Goal: Obtain resource: Download file/media

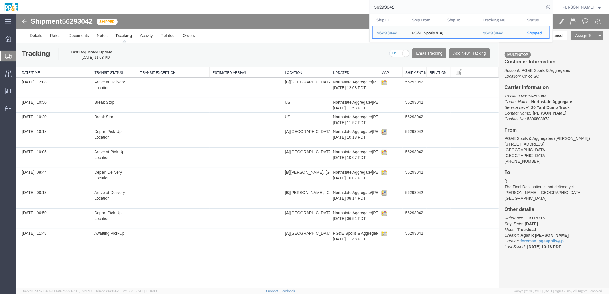
click at [392, 8] on input "56293042" at bounding box center [457, 7] width 174 height 14
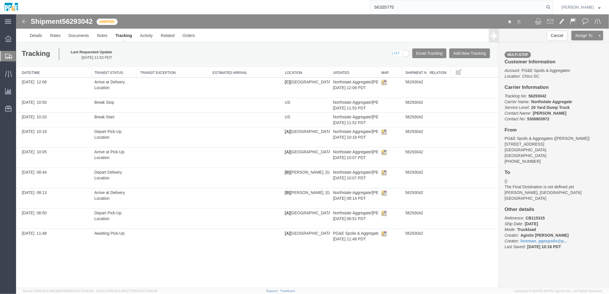
type input "56325775"
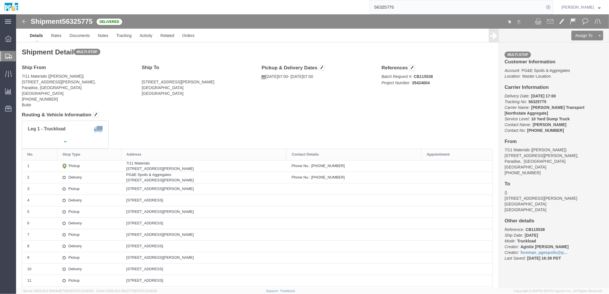
click h4 "Routing & Vehicle Information"
click link "Documents"
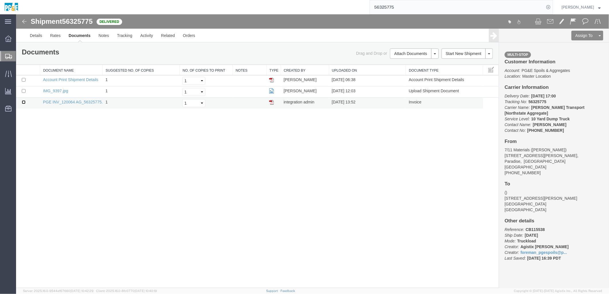
click at [21, 102] on input "checkbox" at bounding box center [23, 102] width 4 height 4
checkbox input "true"
click at [23, 90] on input "checkbox" at bounding box center [23, 91] width 4 height 4
checkbox input "true"
click at [413, 64] on link "Print Documents" at bounding box center [413, 63] width 50 height 9
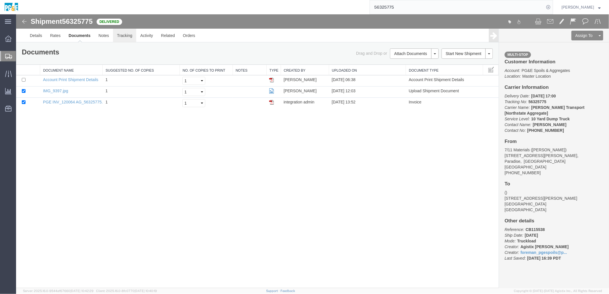
click at [126, 39] on link "Tracking" at bounding box center [124, 35] width 23 height 14
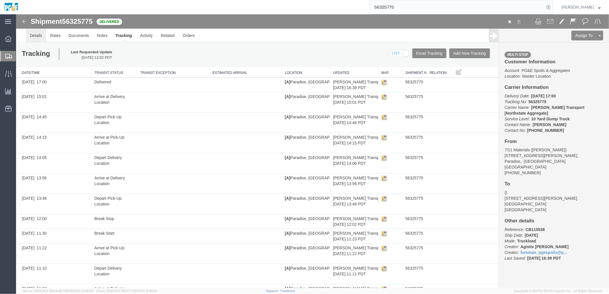
click at [38, 36] on link "Details" at bounding box center [36, 35] width 20 height 14
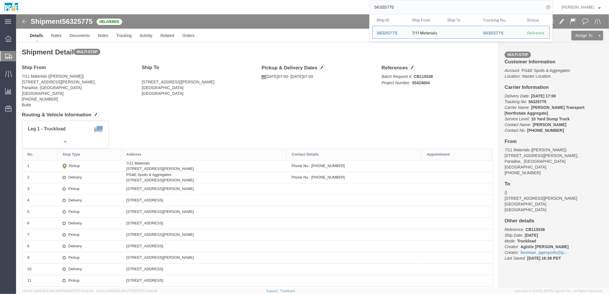
click at [391, 7] on input "56325775" at bounding box center [457, 7] width 174 height 14
paste input "293112"
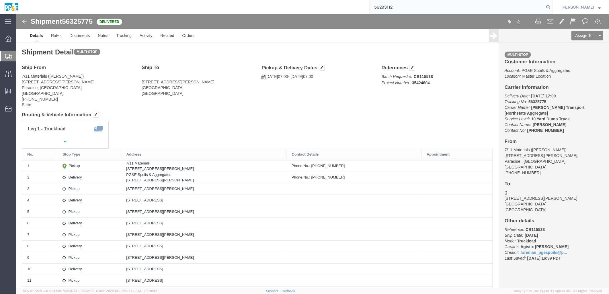
type input "56293112"
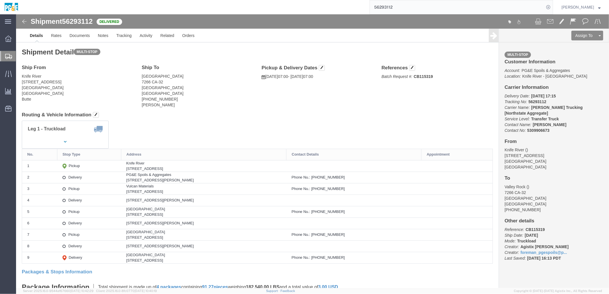
click address "[GEOGRAPHIC_DATA] [STREET_ADDRESS] [PHONE_NUMBER] [PERSON_NAME]"
click div "Leg 1 - Truckload Vehicle 1: Transfer Truck Number of trucks: 1"
drag, startPoint x: 132, startPoint y: 164, endPoint x: 178, endPoint y: 164, distance: 45.9
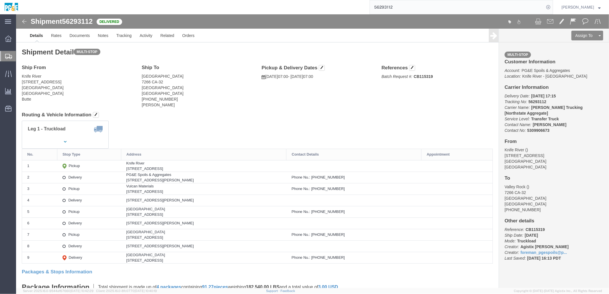
click div "[STREET_ADDRESS][PERSON_NAME]"
drag, startPoint x: 105, startPoint y: 165, endPoint x: 192, endPoint y: 166, distance: 86.3
click td "PG&E Spoils & Aggregates [STREET_ADDRESS][PERSON_NAME]"
drag, startPoint x: 106, startPoint y: 179, endPoint x: 198, endPoint y: 177, distance: 92.0
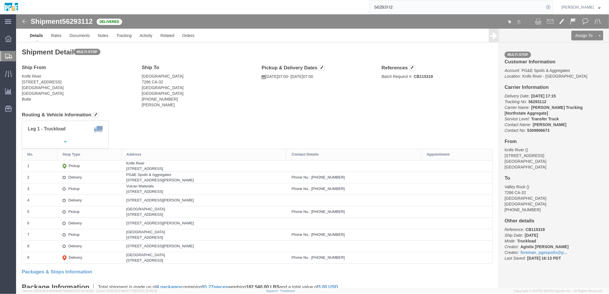
click td "Vulcan Materials [STREET_ADDRESS]"
drag, startPoint x: 107, startPoint y: 185, endPoint x: 180, endPoint y: 190, distance: 72.6
click div "[STREET_ADDRESS][PERSON_NAME]"
drag, startPoint x: 105, startPoint y: 201, endPoint x: 179, endPoint y: 200, distance: 74.2
click td "[GEOGRAPHIC_DATA] 7266 CA-[GEOGRAPHIC_DATA], [GEOGRAPHIC_DATA]"
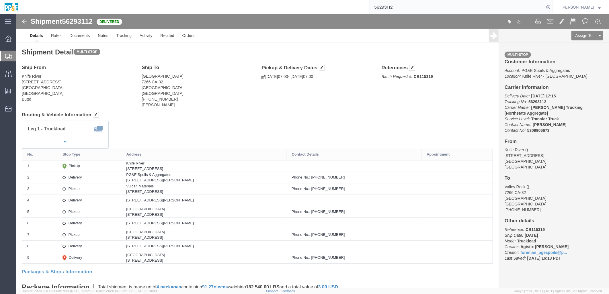
drag, startPoint x: 107, startPoint y: 155, endPoint x: 177, endPoint y: 155, distance: 69.9
click div "[STREET_ADDRESS]"
drag, startPoint x: 105, startPoint y: 164, endPoint x: 204, endPoint y: 164, distance: 98.6
click td "PG&E Spoils & Aggregates [STREET_ADDRESS][PERSON_NAME]"
drag, startPoint x: 107, startPoint y: 176, endPoint x: 204, endPoint y: 177, distance: 97.4
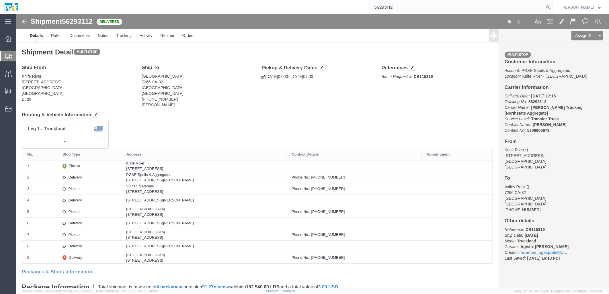
click div "[STREET_ADDRESS]"
drag, startPoint x: 106, startPoint y: 185, endPoint x: 169, endPoint y: 196, distance: 64.5
click td "[STREET_ADDRESS][PERSON_NAME]"
drag, startPoint x: 107, startPoint y: 200, endPoint x: 191, endPoint y: 202, distance: 84.0
click div "[STREET_ADDRESS]"
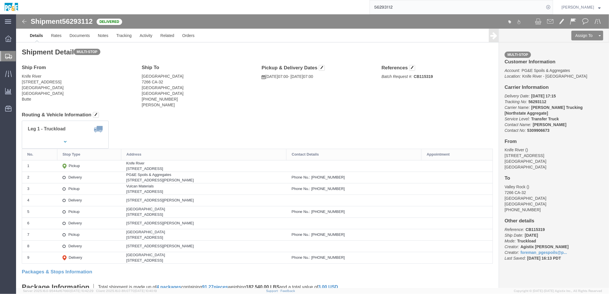
drag, startPoint x: 105, startPoint y: 210, endPoint x: 187, endPoint y: 211, distance: 81.7
click td "[STREET_ADDRESS][PERSON_NAME]"
drag, startPoint x: 107, startPoint y: 223, endPoint x: 172, endPoint y: 224, distance: 65.6
click div "[STREET_ADDRESS]"
drag, startPoint x: 103, startPoint y: 232, endPoint x: 193, endPoint y: 231, distance: 90.0
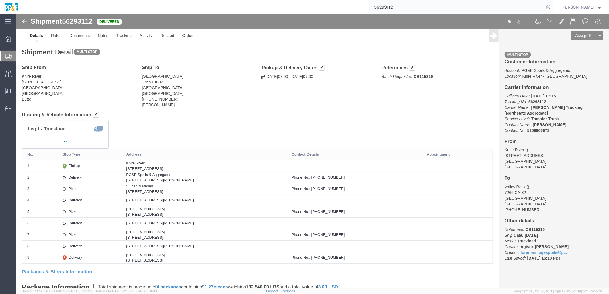
click td "[STREET_ADDRESS][PERSON_NAME]"
drag, startPoint x: 105, startPoint y: 246, endPoint x: 169, endPoint y: 248, distance: 64.8
click td "[GEOGRAPHIC_DATA] 7266 CA-[GEOGRAPHIC_DATA], [GEOGRAPHIC_DATA]"
drag, startPoint x: 169, startPoint y: 248, endPoint x: 177, endPoint y: 157, distance: 91.7
click div "[STREET_ADDRESS]"
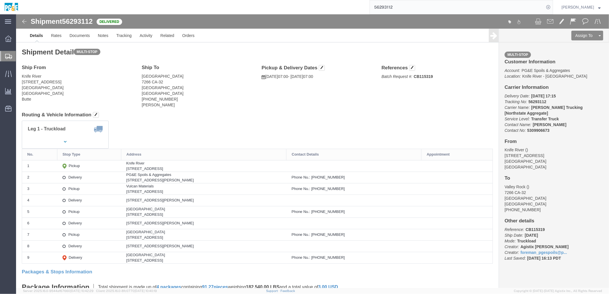
drag, startPoint x: 106, startPoint y: 150, endPoint x: 177, endPoint y: 245, distance: 118.1
click tbody "1 Pickup Knife River [STREET_ADDRESS] 2 Delivery PG&E Spoils & Aggregates [STRE…"
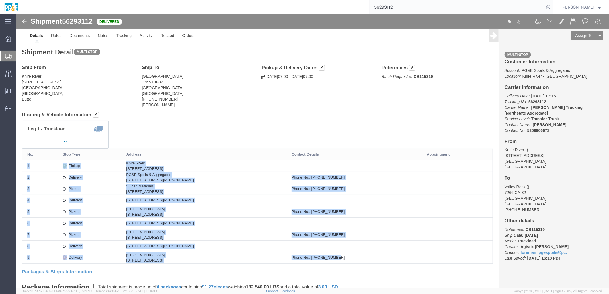
drag, startPoint x: 11, startPoint y: 151, endPoint x: 363, endPoint y: 242, distance: 364.2
click tbody "1 Pickup Knife River [STREET_ADDRESS] 2 Delivery PG&E Spoils & Aggregates [STRE…"
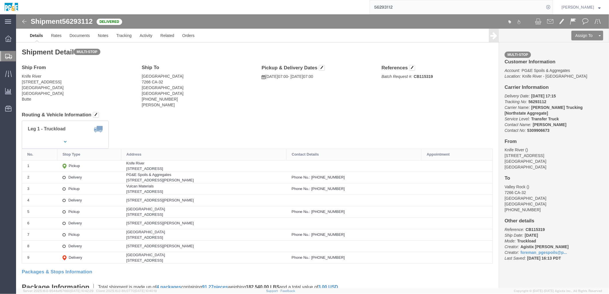
click div "Leg 1 - Truckload Vehicle 1: Transfer Truck Number of trucks: 1"
click address "Knife River [STREET_ADDRESS] Butte"
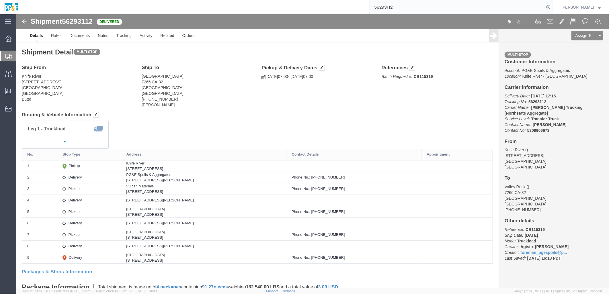
click address "[GEOGRAPHIC_DATA] [STREET_ADDRESS] [PHONE_NUMBER] [PERSON_NAME]"
click link "Documents"
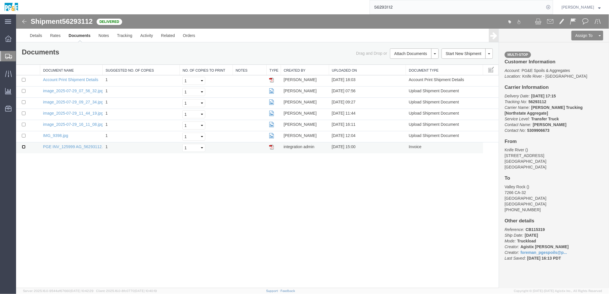
click at [23, 146] on input "checkbox" at bounding box center [23, 147] width 4 height 4
checkbox input "true"
click at [24, 135] on input "checkbox" at bounding box center [23, 136] width 4 height 4
checkbox input "true"
click at [23, 124] on input "checkbox" at bounding box center [23, 124] width 4 height 4
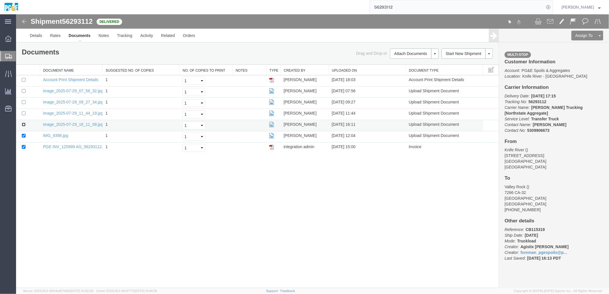
checkbox input "true"
click at [23, 113] on input "checkbox" at bounding box center [23, 113] width 4 height 4
checkbox input "true"
click at [23, 103] on input "checkbox" at bounding box center [23, 102] width 4 height 4
checkbox input "true"
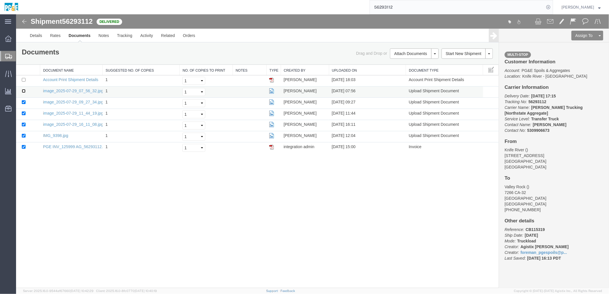
click at [23, 89] on input "checkbox" at bounding box center [23, 91] width 4 height 4
checkbox input "true"
click at [408, 66] on link "Print Documents" at bounding box center [413, 63] width 50 height 9
click at [124, 36] on link "Tracking" at bounding box center [124, 35] width 23 height 14
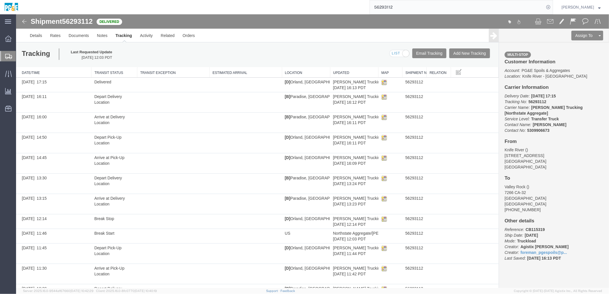
click at [388, 5] on input "56293112" at bounding box center [457, 7] width 174 height 14
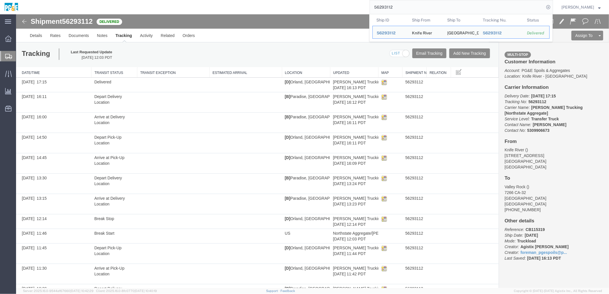
click at [388, 5] on input "56293112" at bounding box center [457, 7] width 174 height 14
paste input "325738"
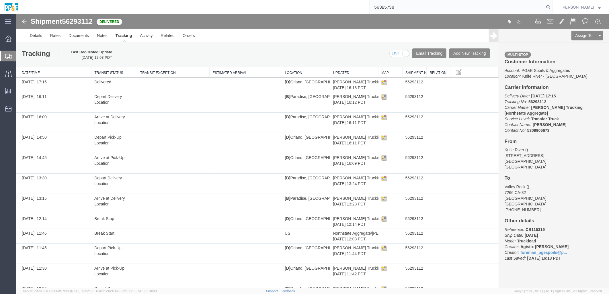
type input "56325738"
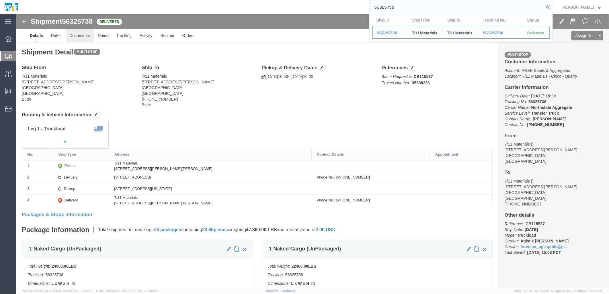
click link "Documents"
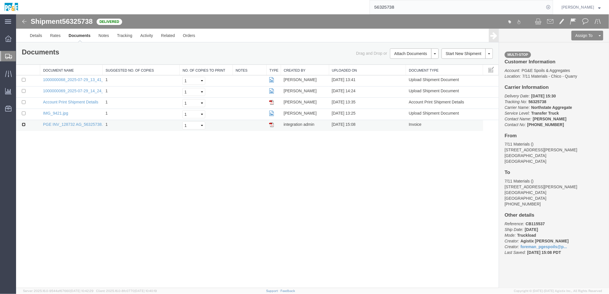
click at [23, 125] on input "checkbox" at bounding box center [23, 124] width 4 height 4
checkbox input "true"
click at [21, 113] on input "checkbox" at bounding box center [23, 113] width 4 height 4
checkbox input "true"
click at [23, 91] on input "checkbox" at bounding box center [23, 91] width 4 height 4
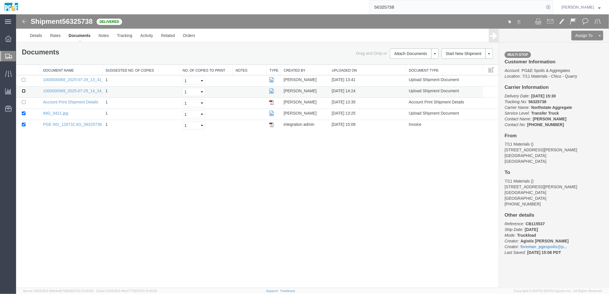
checkbox input "true"
click at [24, 78] on input "checkbox" at bounding box center [23, 80] width 4 height 4
checkbox input "true"
click at [415, 63] on link "Print Documents" at bounding box center [413, 63] width 50 height 9
click at [124, 36] on link "Tracking" at bounding box center [124, 35] width 23 height 14
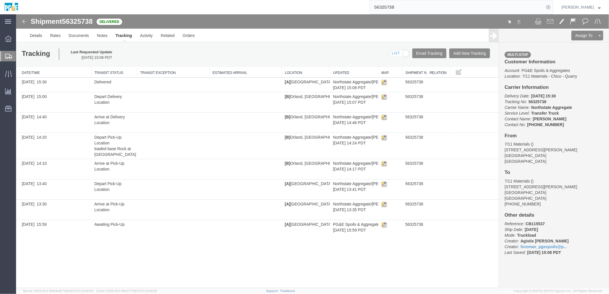
click at [386, 7] on input "56325738" at bounding box center [457, 7] width 174 height 14
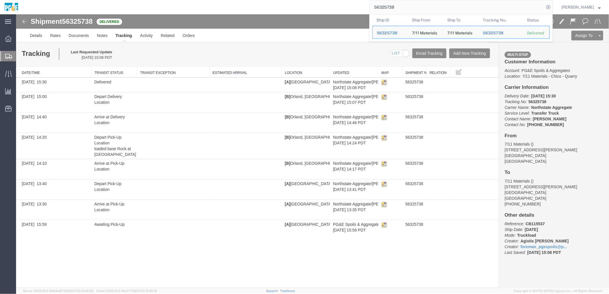
paste input "0005"
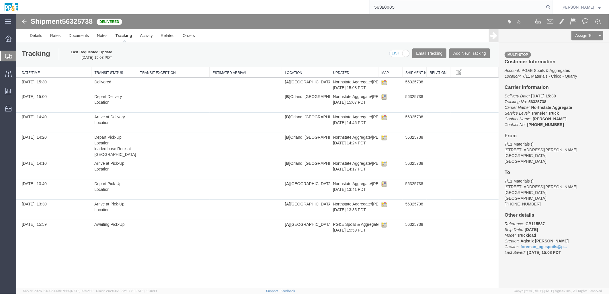
type input "56320005"
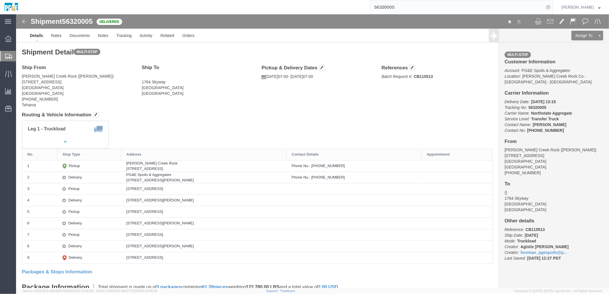
drag, startPoint x: 194, startPoint y: 89, endPoint x: 186, endPoint y: 94, distance: 9.2
click div "Ship From [PERSON_NAME][GEOGRAPHIC_DATA] ([PERSON_NAME]) [STREET_ADDRESS] [PHON…"
click div "Shipment Detail Multi-stop Ship From [PERSON_NAME][GEOGRAPHIC_DATA] ([PERSON_NA…"
click link "Documents"
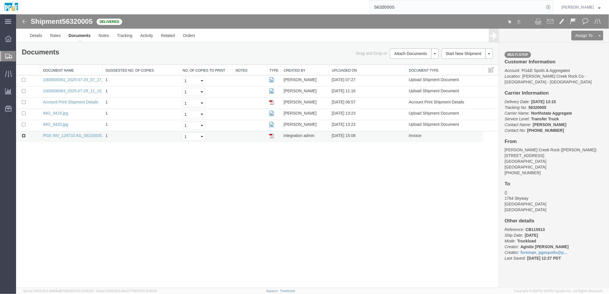
click at [23, 136] on input "checkbox" at bounding box center [23, 136] width 4 height 4
checkbox input "true"
click at [23, 125] on input "checkbox" at bounding box center [23, 124] width 4 height 4
checkbox input "true"
click at [23, 115] on input "checkbox" at bounding box center [23, 113] width 4 height 4
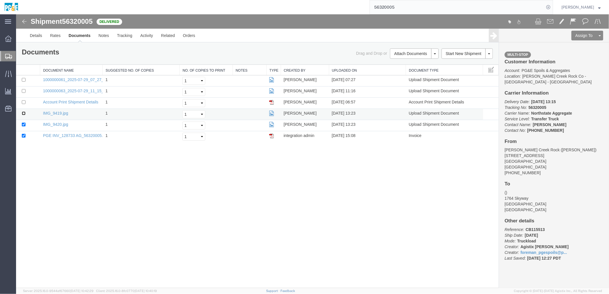
checkbox input "true"
click at [23, 90] on input "checkbox" at bounding box center [23, 91] width 4 height 4
checkbox input "true"
click at [24, 78] on input "checkbox" at bounding box center [23, 80] width 4 height 4
checkbox input "true"
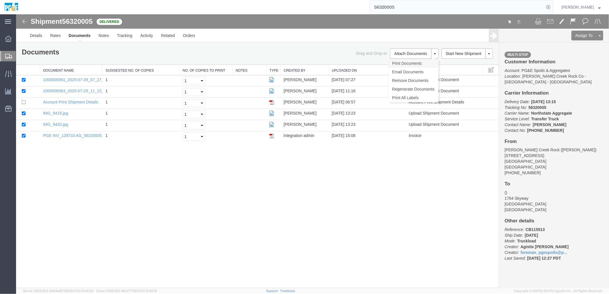
click at [408, 61] on link "Print Documents" at bounding box center [413, 63] width 50 height 9
drag, startPoint x: 132, startPoint y: 186, endPoint x: 129, endPoint y: 104, distance: 82.3
click at [132, 186] on div "Shipment 56320005 6 of 6 Delivered Details Rates Documents Notes Tracking Activ…" at bounding box center [312, 151] width 593 height 274
click at [124, 38] on link "Tracking" at bounding box center [124, 35] width 23 height 14
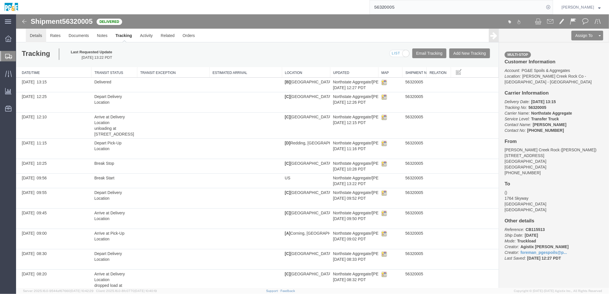
click at [36, 38] on link "Details" at bounding box center [36, 35] width 20 height 14
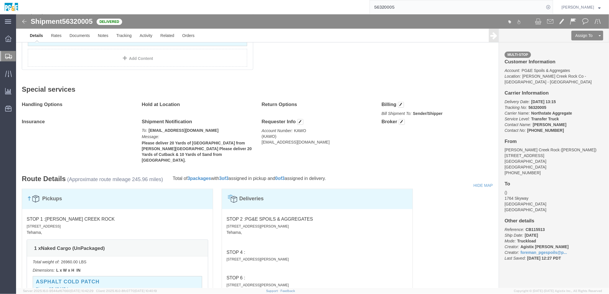
scroll to position [239, 0]
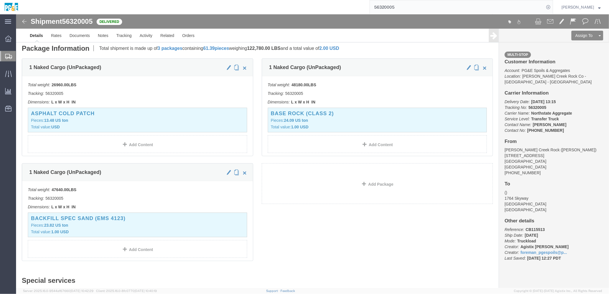
click at [398, 8] on input "56320005" at bounding box center [457, 7] width 174 height 14
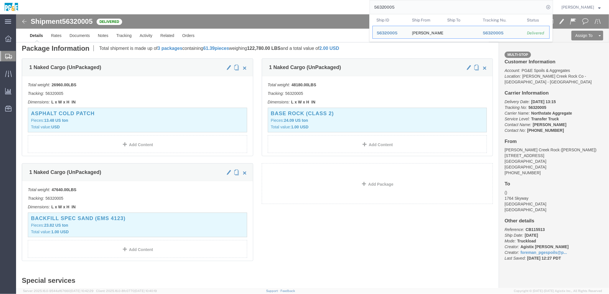
paste input "5767"
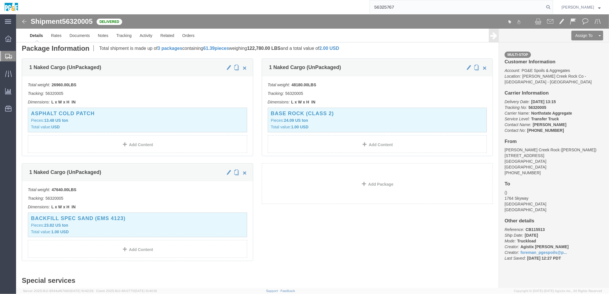
type input "56325767"
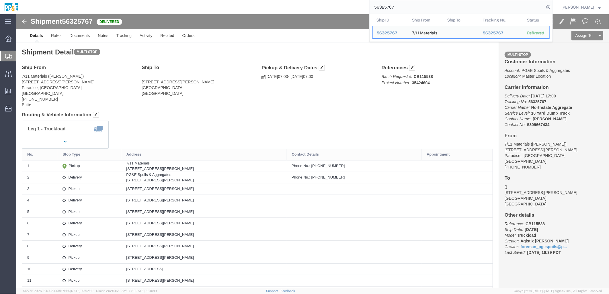
click div "Leg 1 - Truckload Vehicle 1: 10 Yard Dump Truck Number of trucks: 1"
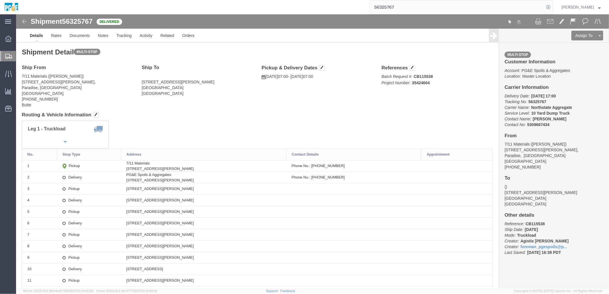
click h4 "Routing & Vehicle Information"
click div "Leg 1 - Truckload Vehicle 1: 10 Yard Dump Truck Number of trucks: 1"
click at [390, 9] on input "56325767" at bounding box center [457, 7] width 174 height 14
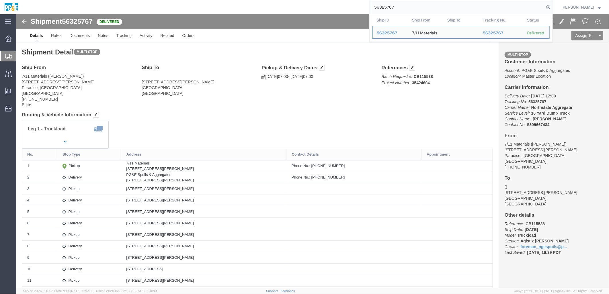
click at [390, 9] on input "56325767" at bounding box center [457, 7] width 174 height 14
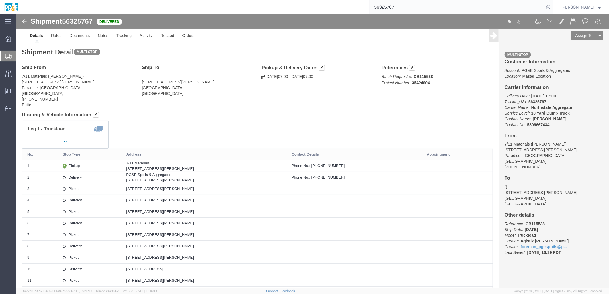
click div "Leg 1 - Truckload Vehicle 1: 10 Yard Dump Truck Number of trucks: 1"
click address "7/11 Materials ([PERSON_NAME]) [STREET_ADDRESS][PERSON_NAME] [PHONE_NUMBER] But…"
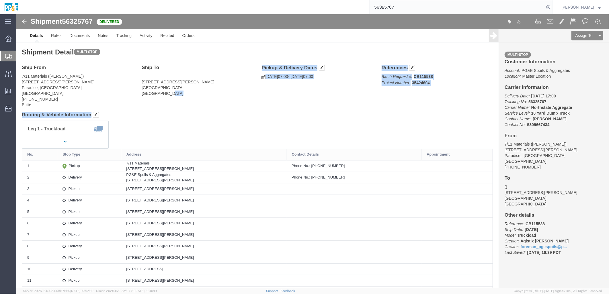
drag, startPoint x: 194, startPoint y: 92, endPoint x: 194, endPoint y: 98, distance: 5.4
click div "Shipment Detail Multi-stop Ship From 7/11 Materials ([PERSON_NAME]) [STREET_ADD…"
drag, startPoint x: 194, startPoint y: 98, endPoint x: 234, endPoint y: 94, distance: 40.3
click div "Ship From 7/11 Materials ([PERSON_NAME]) [STREET_ADDRESS][PERSON_NAME] [PHONE_N…"
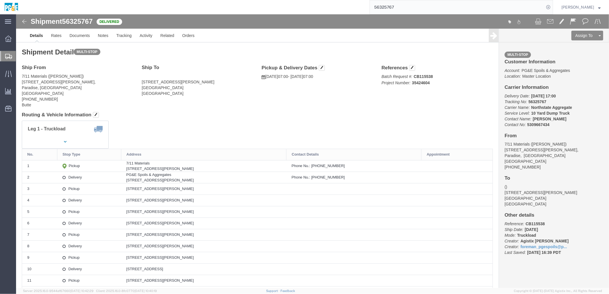
click div "Leg 1 - Truckload Vehicle 1: 10 Yard Dump Truck Number of trucks: 1"
click div "Ship From 7/11 Materials ([PERSON_NAME]) [STREET_ADDRESS][PERSON_NAME] [PHONE_N…"
drag, startPoint x: 189, startPoint y: 112, endPoint x: 189, endPoint y: 108, distance: 4.6
click div "Leg 1 - Truckload Vehicle 1: 10 Yard Dump Truck Number of trucks: 1"
click link "Documents"
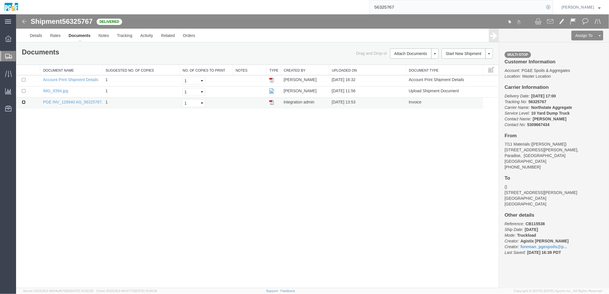
click at [22, 100] on input "checkbox" at bounding box center [23, 102] width 4 height 4
checkbox input "true"
click at [23, 90] on input "checkbox" at bounding box center [23, 91] width 4 height 4
checkbox input "true"
click at [409, 64] on link "Print Documents" at bounding box center [413, 63] width 50 height 9
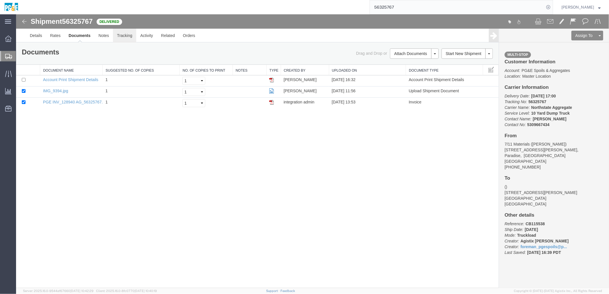
click at [129, 38] on link "Tracking" at bounding box center [124, 35] width 23 height 14
